Goal: Task Accomplishment & Management: Use online tool/utility

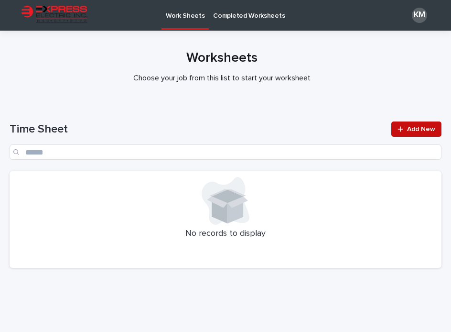
click at [398, 130] on icon at bounding box center [401, 129] width 6 height 7
